Goal: Task Accomplishment & Management: Use online tool/utility

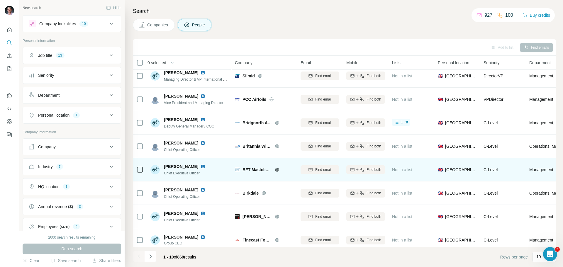
scroll to position [60, 0]
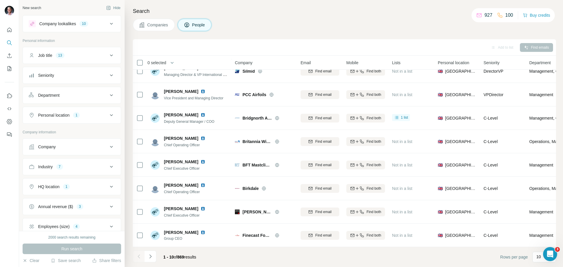
click at [103, 55] on div "Job title 13" at bounding box center [68, 55] width 79 height 6
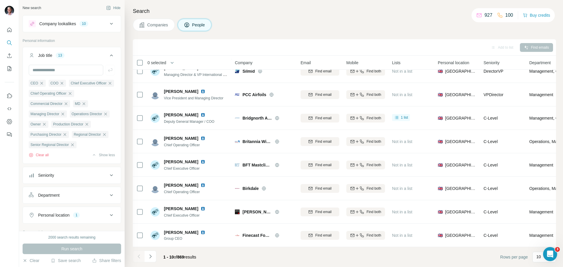
click at [244, 32] on div "Search Companies People Add to list Find emails 0 selected People Company Email…" at bounding box center [344, 133] width 438 height 267
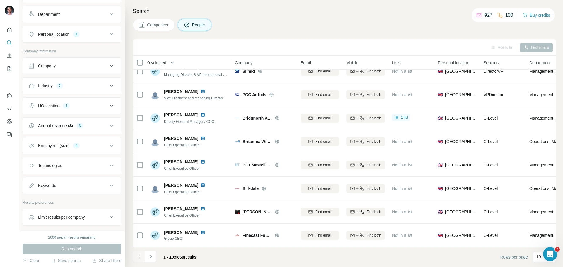
scroll to position [183, 0]
click at [108, 127] on icon at bounding box center [111, 123] width 7 height 7
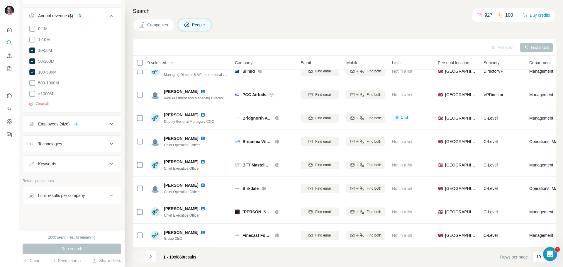
scroll to position [322, 0]
click at [74, 261] on button "Save search" at bounding box center [66, 261] width 30 height 6
click at [72, 248] on div "View my saved searches" at bounding box center [82, 250] width 62 height 12
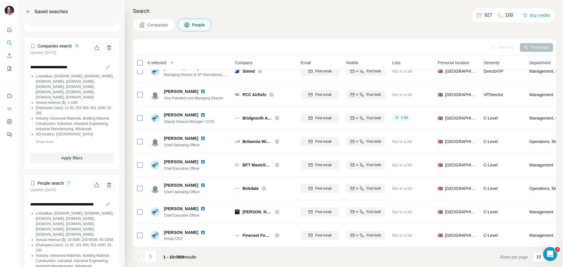
scroll to position [260, 0]
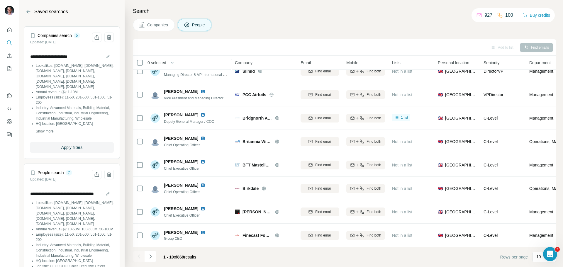
click at [47, 134] on span "Show more" at bounding box center [45, 131] width 18 height 5
click at [45, 134] on span "Show less" at bounding box center [44, 131] width 16 height 5
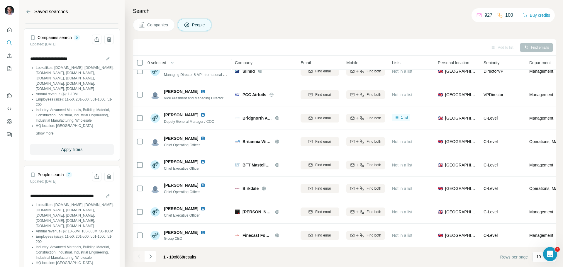
scroll to position [230, 0]
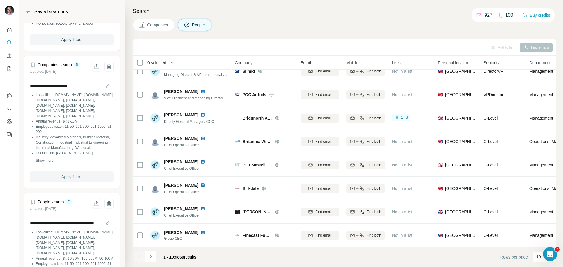
click at [83, 182] on button "Apply filters" at bounding box center [72, 176] width 84 height 11
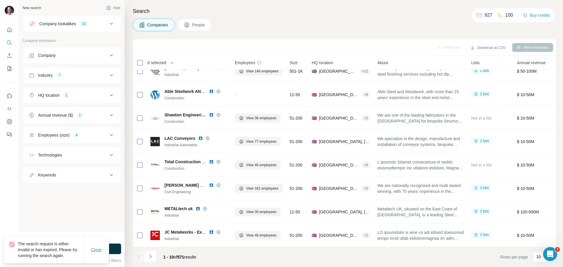
click at [97, 250] on span "Close" at bounding box center [96, 250] width 11 height 6
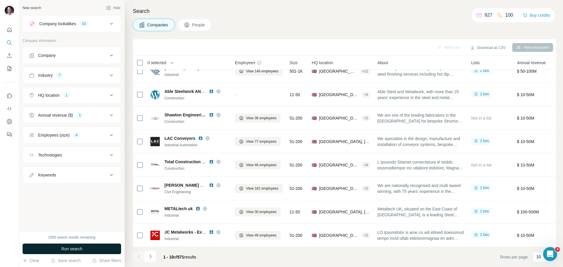
click at [87, 251] on button "Run search" at bounding box center [72, 249] width 98 height 11
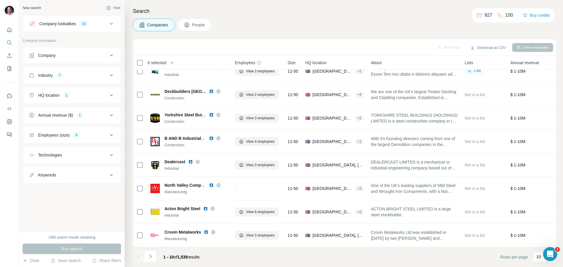
click at [61, 247] on div "Run search" at bounding box center [72, 249] width 98 height 11
click at [65, 261] on button "Save search" at bounding box center [66, 261] width 30 height 6
click at [69, 252] on div "View my saved searches" at bounding box center [82, 250] width 62 height 12
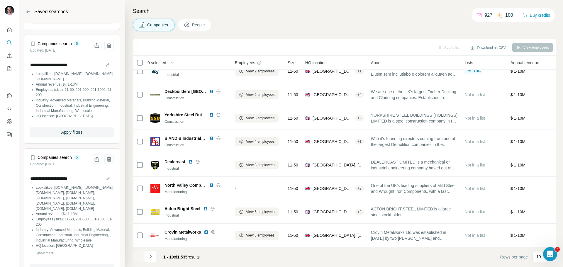
scroll to position [147, 0]
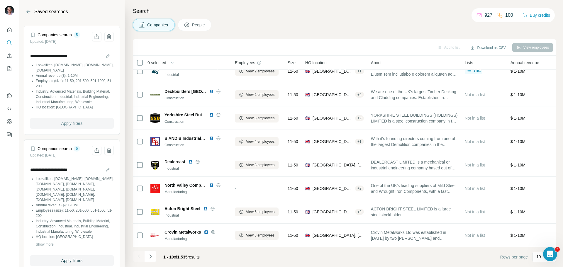
click at [62, 126] on span "Apply filters" at bounding box center [71, 123] width 21 height 6
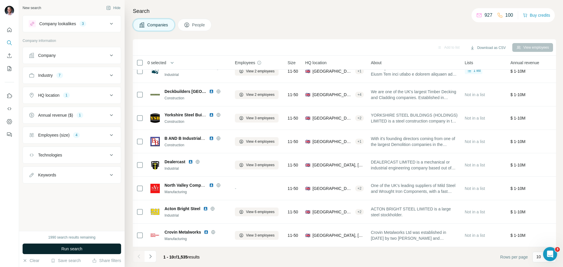
click at [75, 251] on span "Run search" at bounding box center [71, 249] width 21 height 6
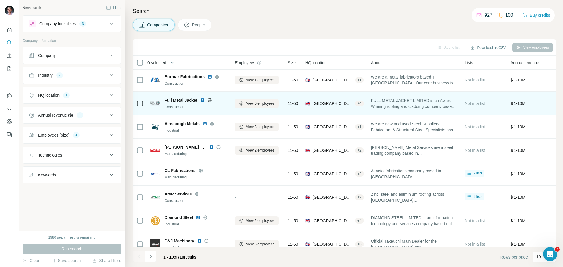
scroll to position [60, 0]
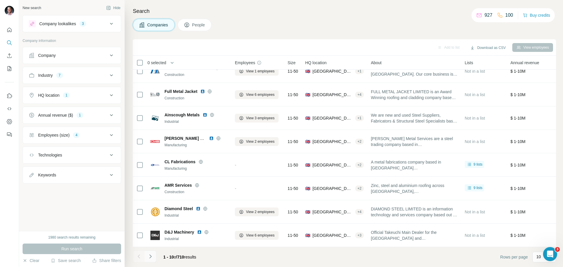
click at [151, 258] on icon "Navigate to next page" at bounding box center [150, 257] width 6 height 6
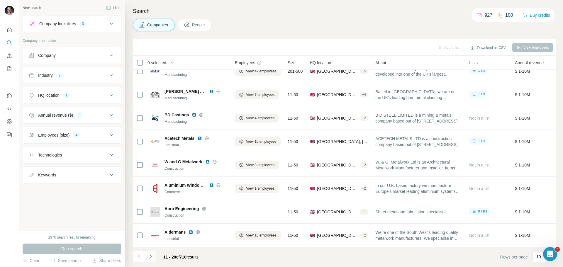
click at [151, 258] on icon "Navigate to next page" at bounding box center [150, 257] width 6 height 6
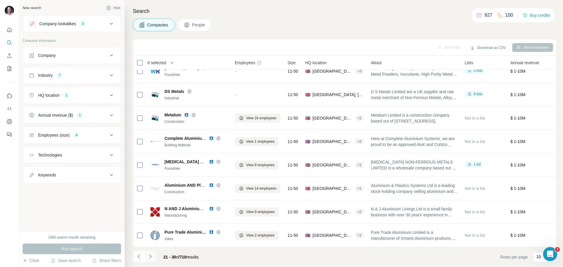
click at [151, 258] on icon "Navigate to next page" at bounding box center [150, 257] width 6 height 6
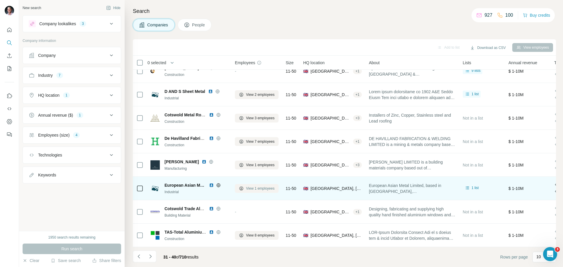
click at [261, 186] on span "View 1 employees" at bounding box center [260, 188] width 28 height 5
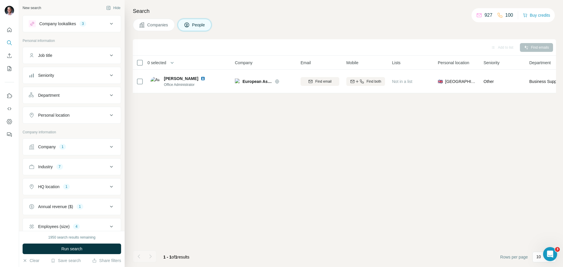
scroll to position [0, 0]
click at [67, 260] on button "Save search" at bounding box center [66, 261] width 30 height 6
click at [71, 252] on div "View my saved searches" at bounding box center [82, 250] width 62 height 12
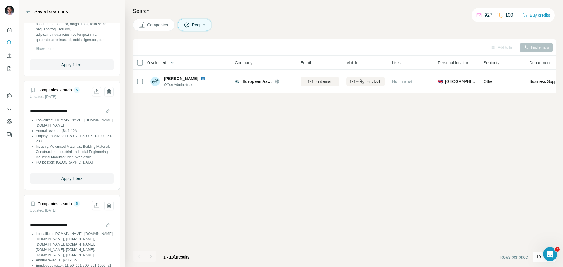
scroll to position [36, 0]
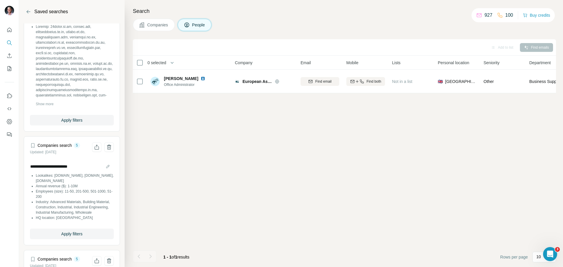
click at [49, 103] on span "Show more" at bounding box center [45, 103] width 18 height 5
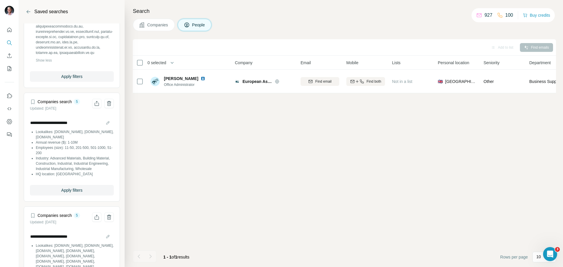
scroll to position [930, 0]
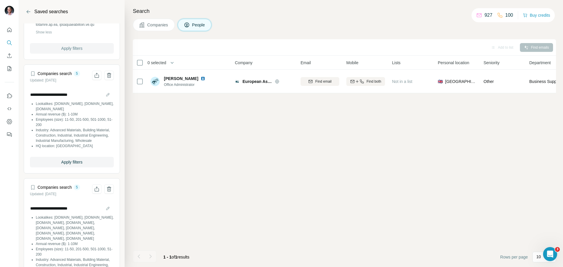
click at [74, 51] on span "Apply filters" at bounding box center [71, 48] width 21 height 6
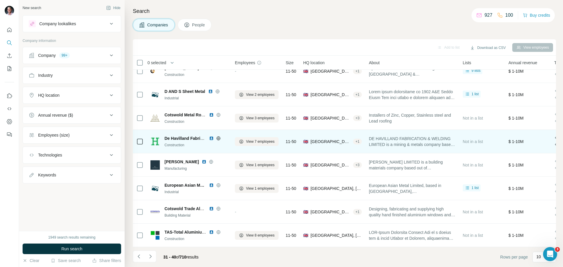
scroll to position [60, 0]
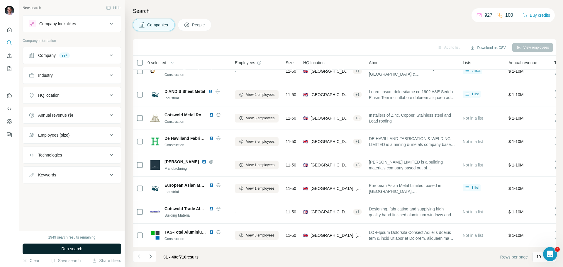
click at [86, 248] on button "Run search" at bounding box center [72, 249] width 98 height 11
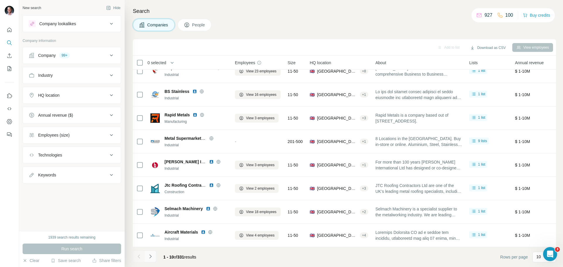
click at [150, 256] on icon "Navigate to next page" at bounding box center [150, 256] width 2 height 4
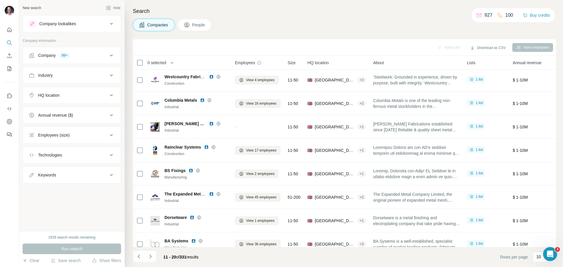
scroll to position [0, 0]
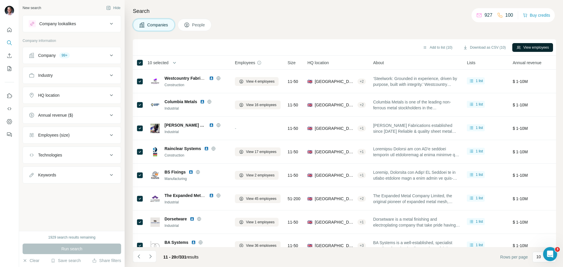
click at [537, 47] on button "View employees" at bounding box center [532, 47] width 41 height 9
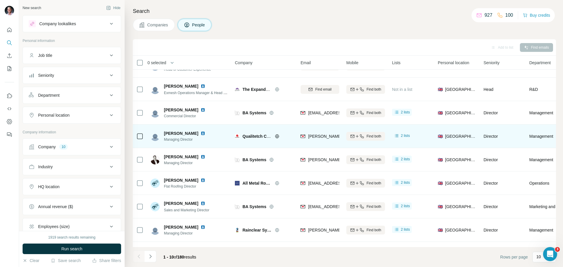
scroll to position [60, 0]
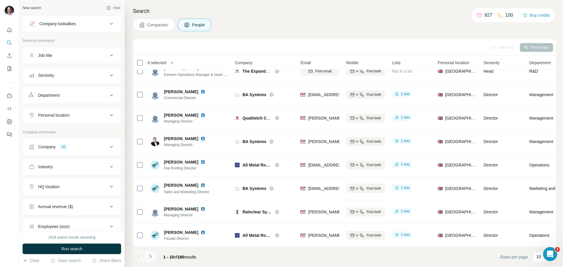
click at [151, 256] on icon "Navigate to next page" at bounding box center [150, 256] width 2 height 4
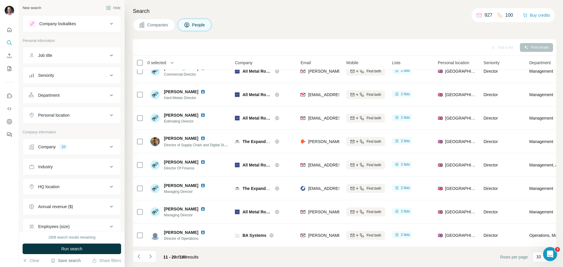
click at [71, 261] on button "Save search" at bounding box center [66, 261] width 30 height 6
click at [70, 252] on div "View my saved searches" at bounding box center [82, 250] width 62 height 12
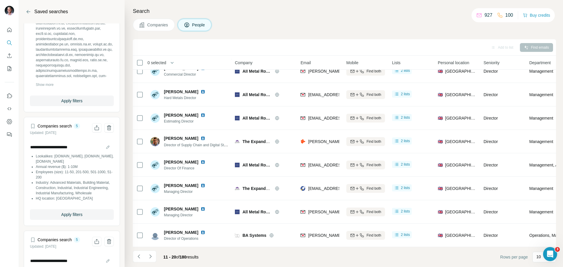
scroll to position [0, 0]
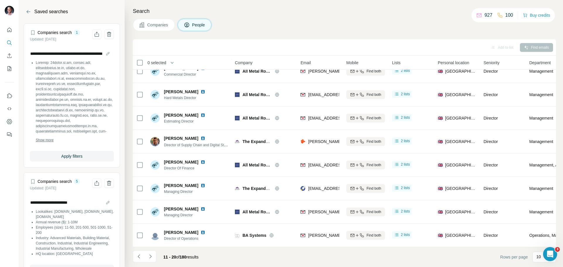
click at [45, 141] on span "Show more" at bounding box center [45, 139] width 18 height 5
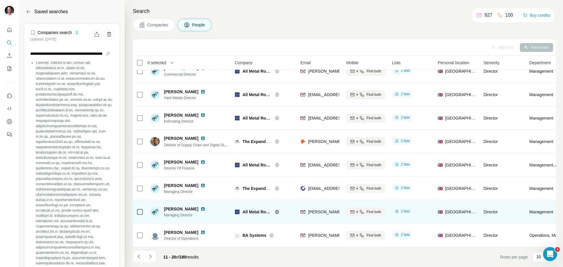
scroll to position [31, 0]
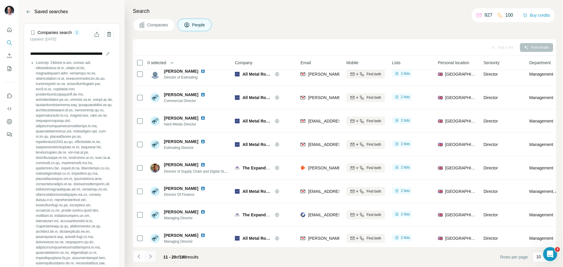
click at [151, 256] on icon "Navigate to next page" at bounding box center [150, 256] width 2 height 4
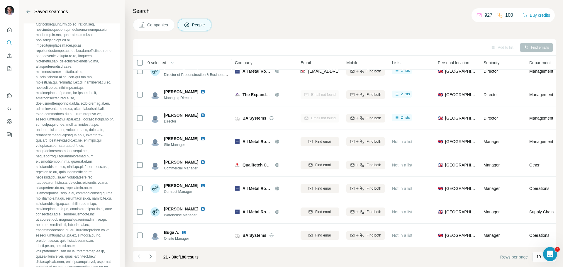
scroll to position [0, 0]
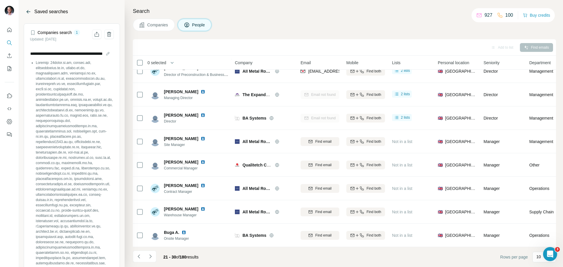
click at [27, 10] on icon "Back" at bounding box center [29, 12] width 6 height 6
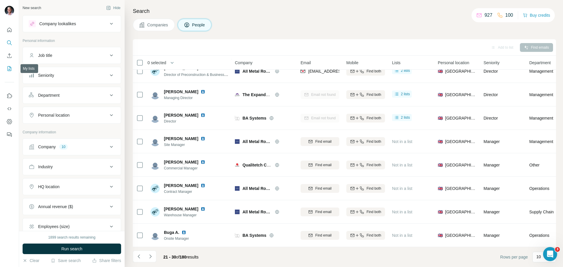
click at [9, 69] on icon "My lists" at bounding box center [9, 69] width 6 height 6
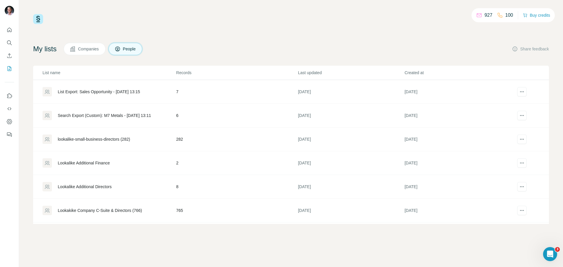
click at [79, 47] on button "Companies" at bounding box center [85, 49] width 42 height 12
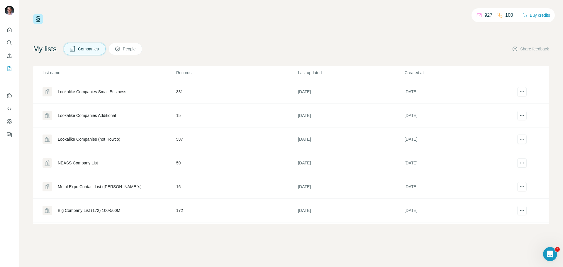
click at [92, 91] on div "Lookalike Companies Small Business" at bounding box center [92, 92] width 68 height 6
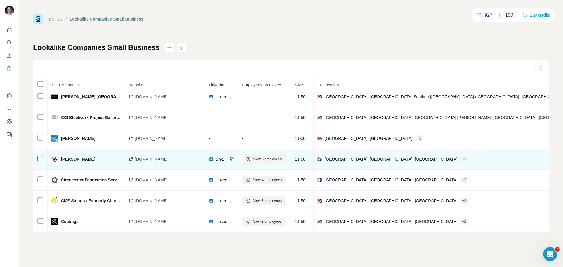
scroll to position [1313, 0]
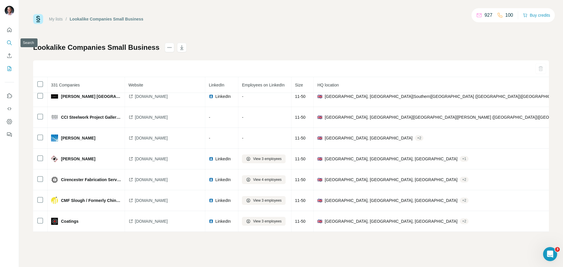
click at [10, 44] on icon "Search" at bounding box center [9, 43] width 6 height 6
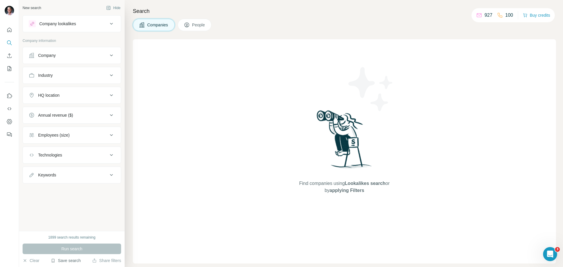
click at [64, 262] on button "Save search" at bounding box center [66, 261] width 30 height 6
click at [68, 250] on div "View my saved searches" at bounding box center [82, 250] width 62 height 12
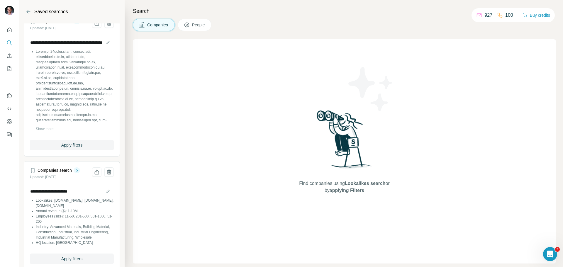
scroll to position [13, 0]
click at [48, 125] on span "Show more" at bounding box center [45, 127] width 18 height 5
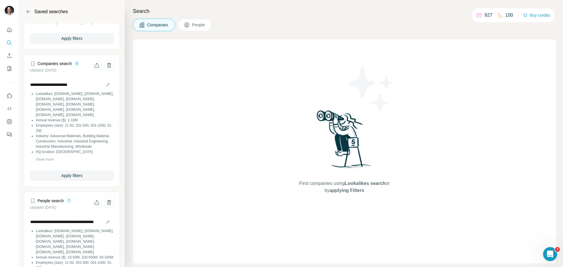
scroll to position [1026, 0]
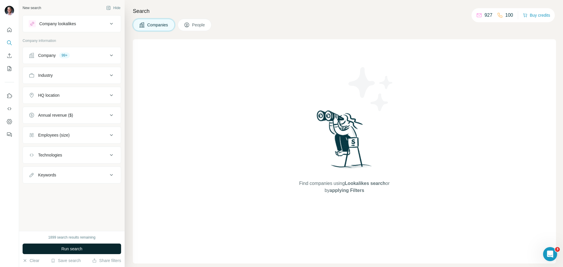
click at [88, 246] on button "Run search" at bounding box center [72, 249] width 98 height 11
